Goal: Obtain resource: Obtain resource

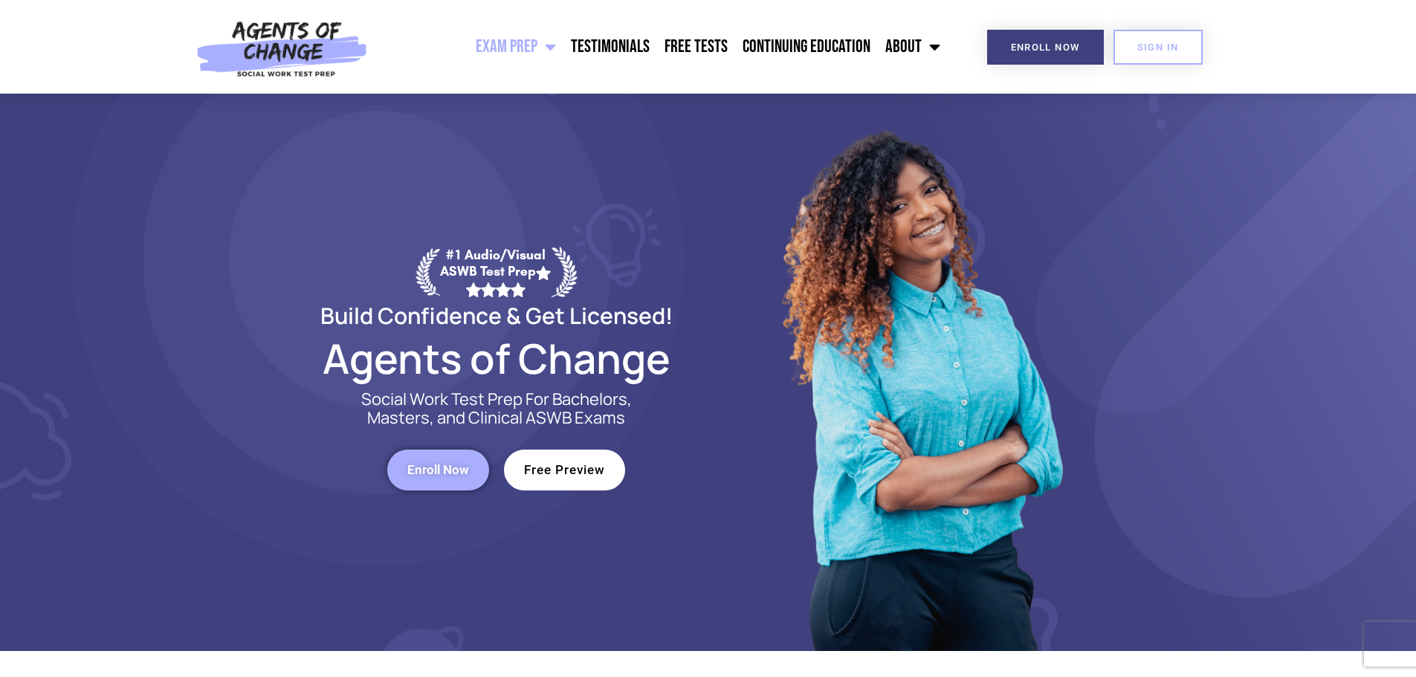
click at [560, 479] on link "Free Preview" at bounding box center [564, 470] width 121 height 41
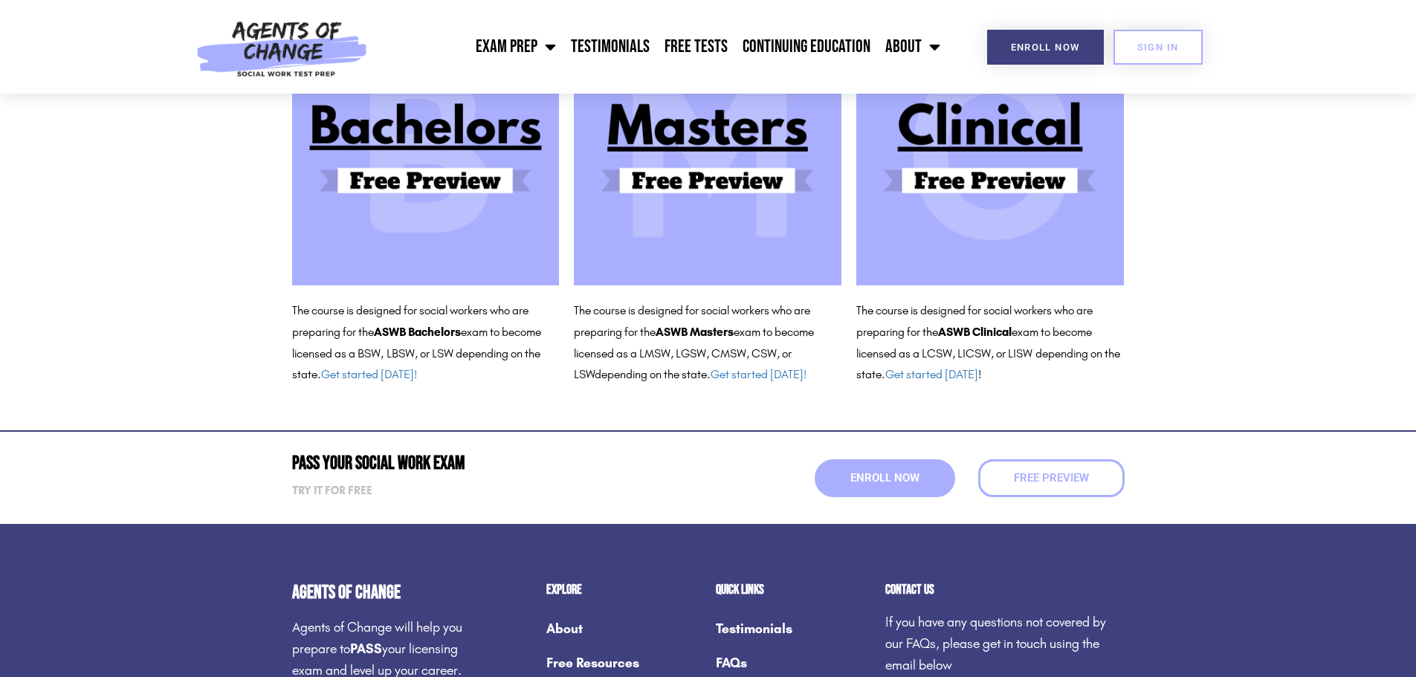
scroll to position [202, 0]
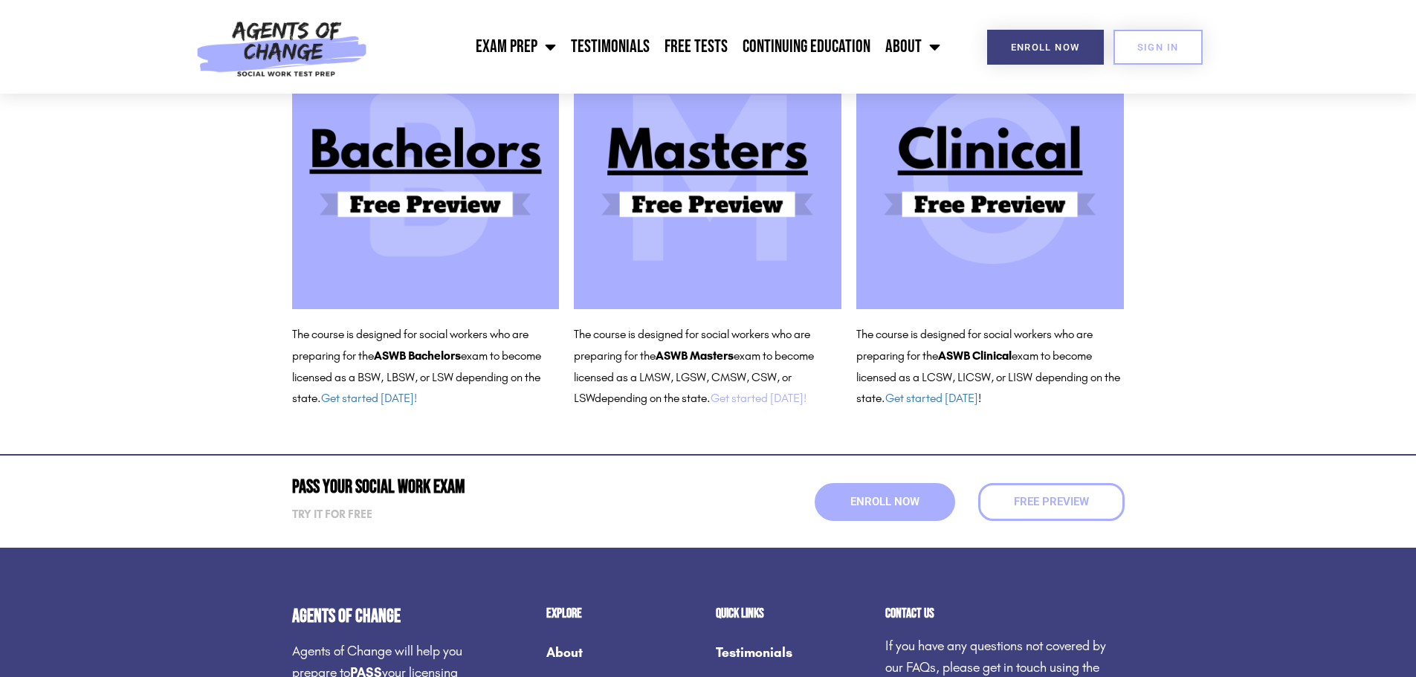
click at [751, 404] on link "Get started [DATE]!" at bounding box center [759, 398] width 96 height 14
